Goal: Task Accomplishment & Management: Use online tool/utility

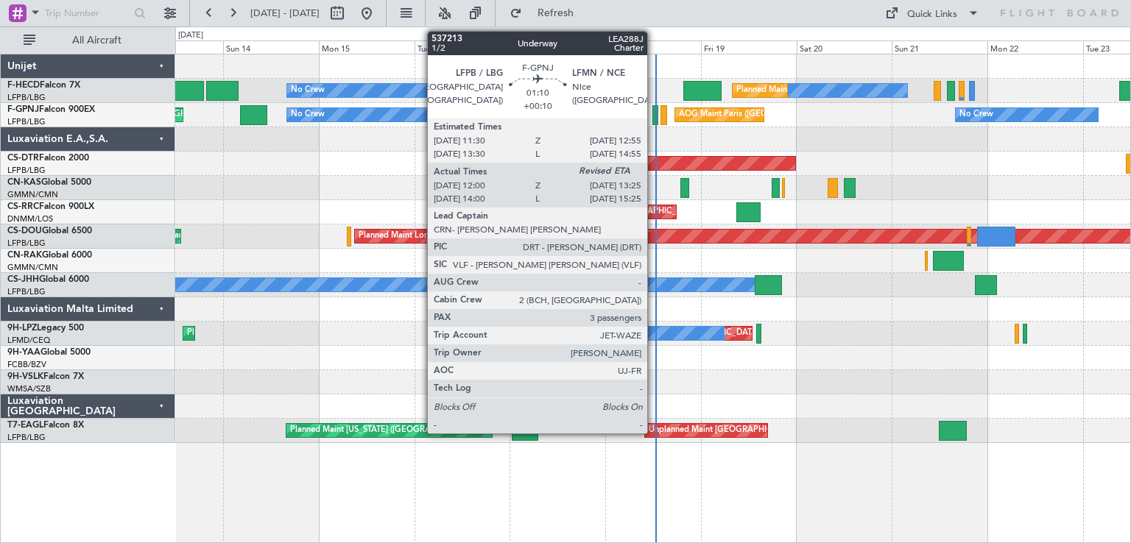
click at [654, 115] on div at bounding box center [655, 115] width 6 height 20
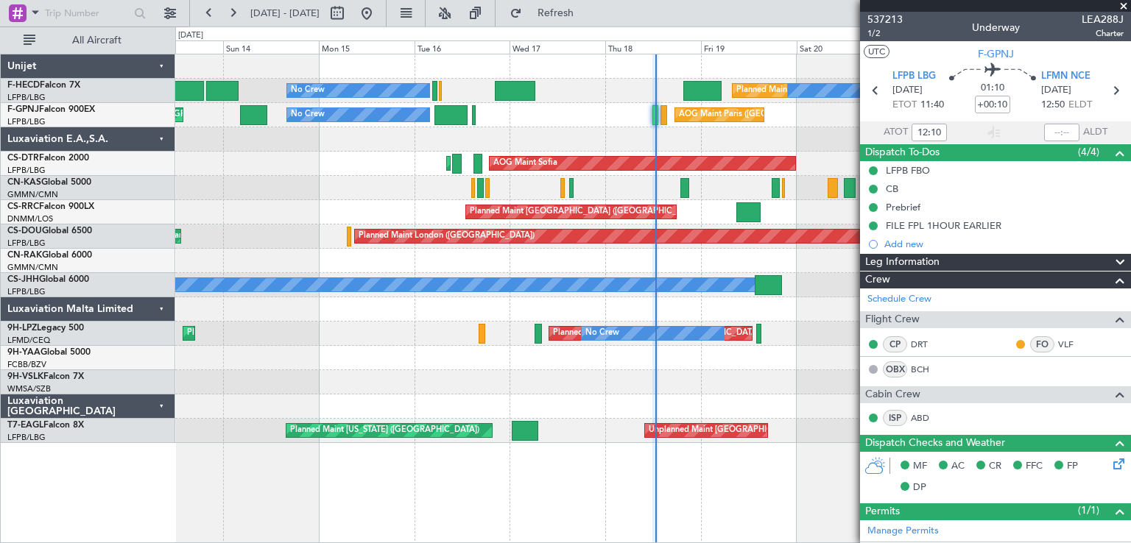
click at [1123, 5] on span at bounding box center [1123, 6] width 15 height 13
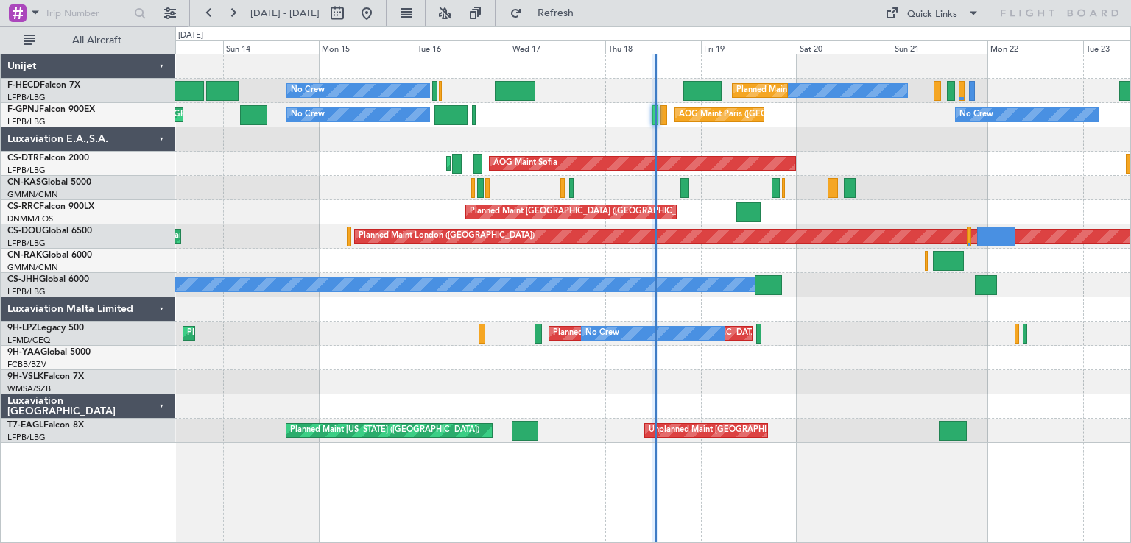
type input "0"
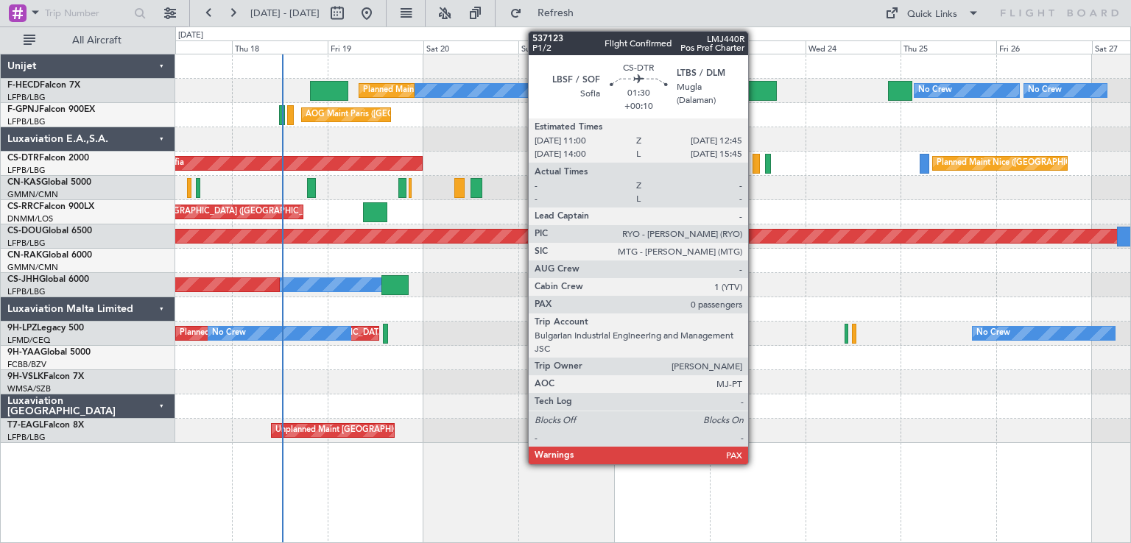
click at [755, 169] on div at bounding box center [755, 164] width 7 height 20
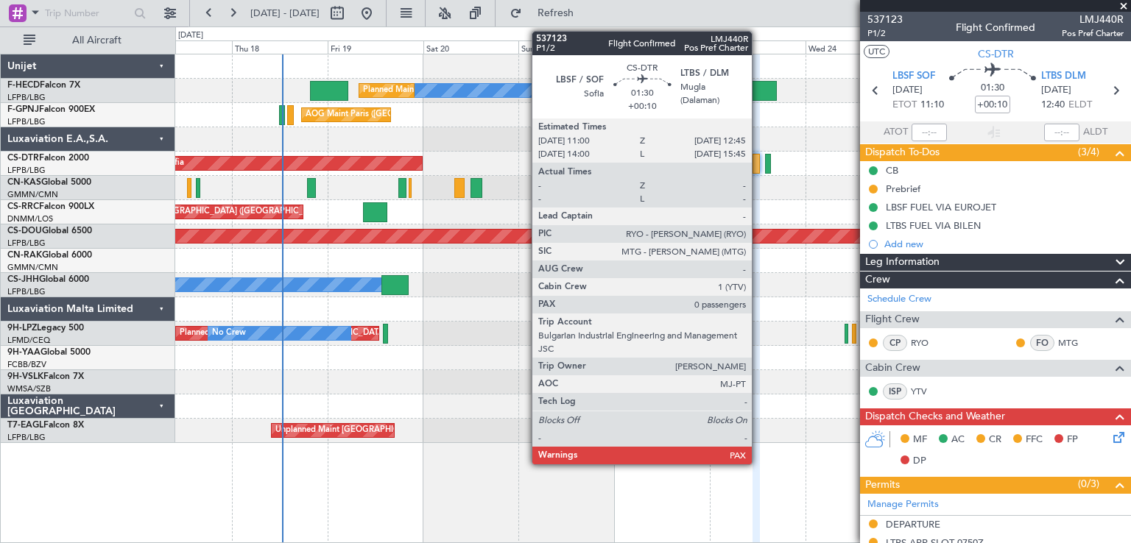
click at [758, 169] on div at bounding box center [755, 164] width 7 height 20
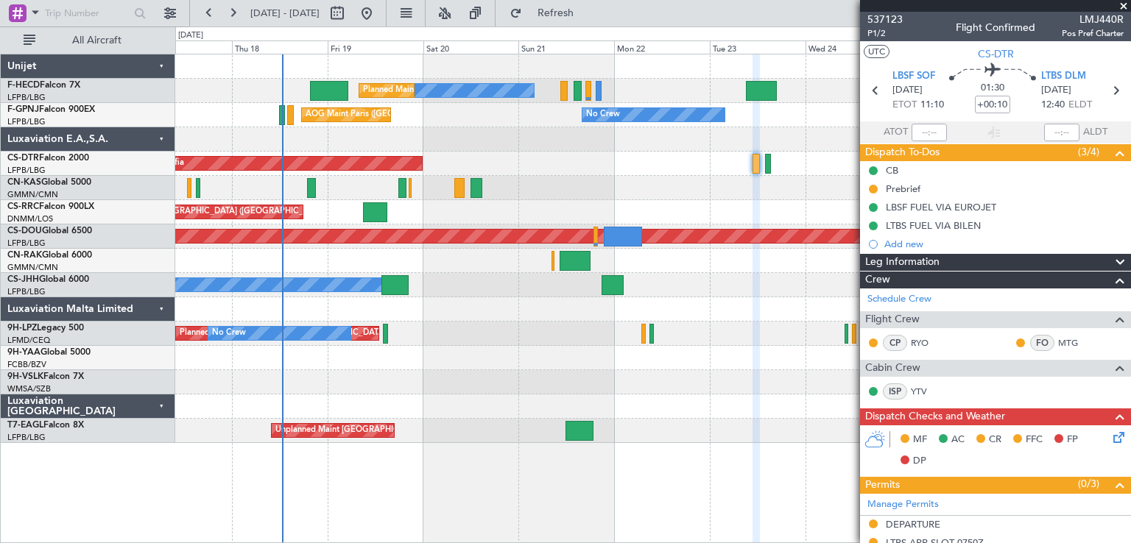
click at [1127, 1] on span at bounding box center [1123, 6] width 15 height 13
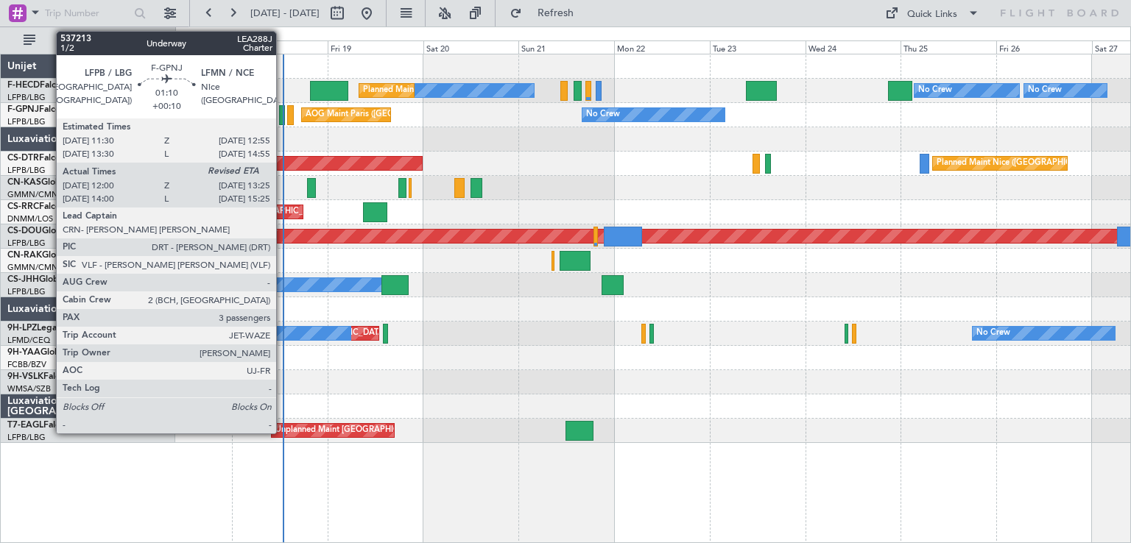
click at [283, 119] on div at bounding box center [282, 115] width 6 height 20
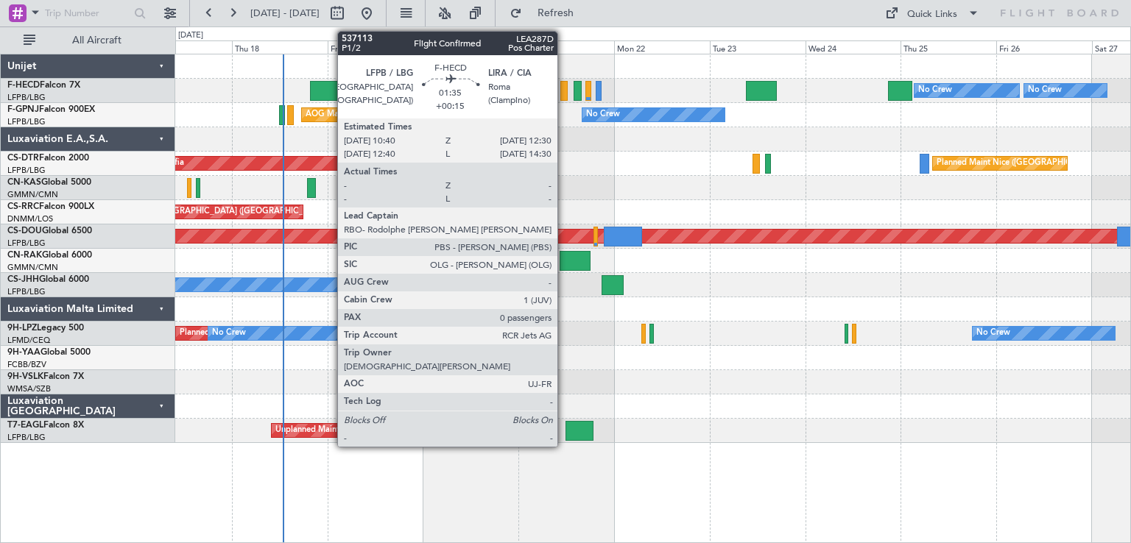
click at [564, 86] on div at bounding box center [563, 91] width 7 height 20
